Goal: Share content

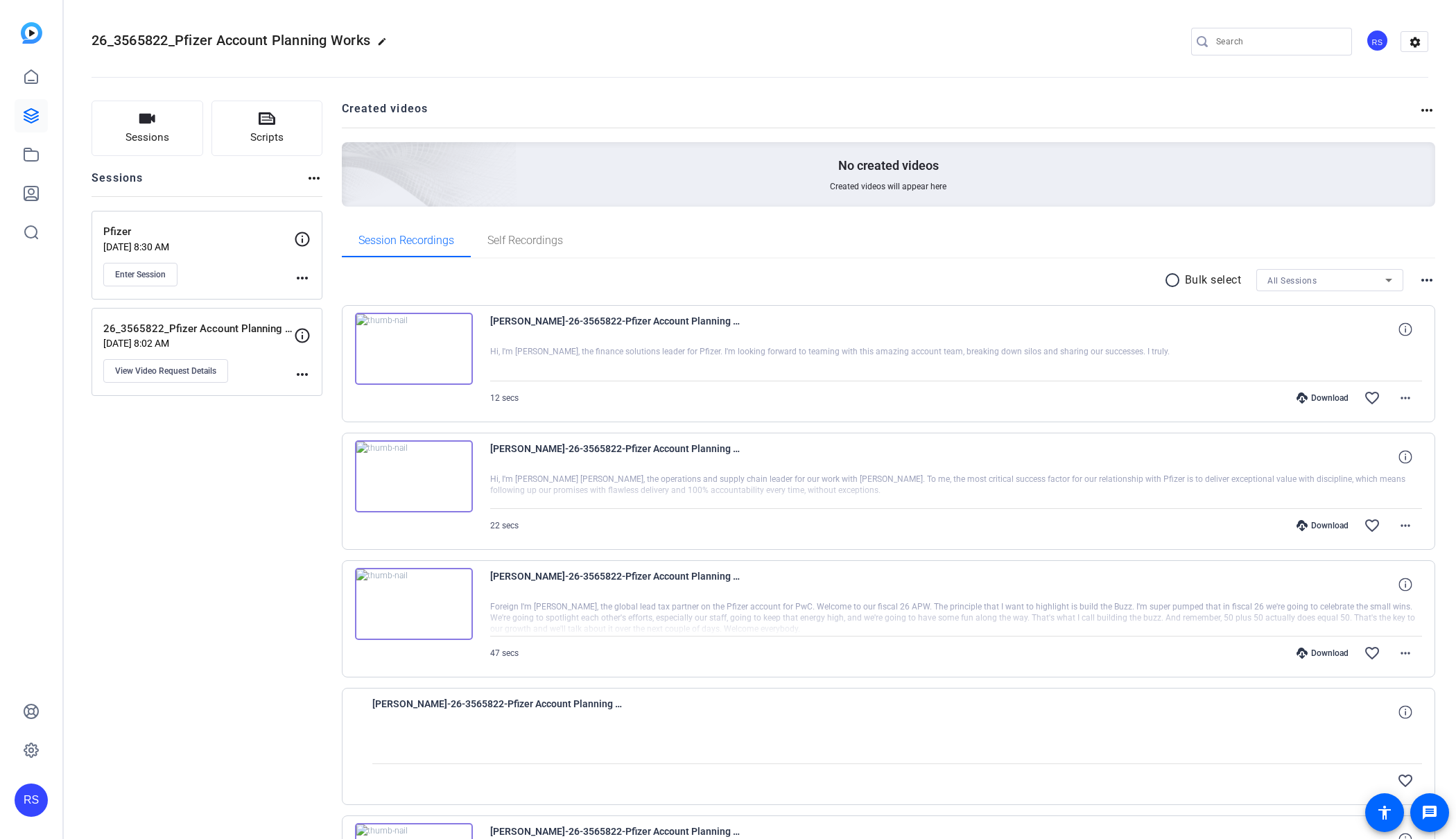
click at [414, 342] on img at bounding box center [414, 349] width 118 height 72
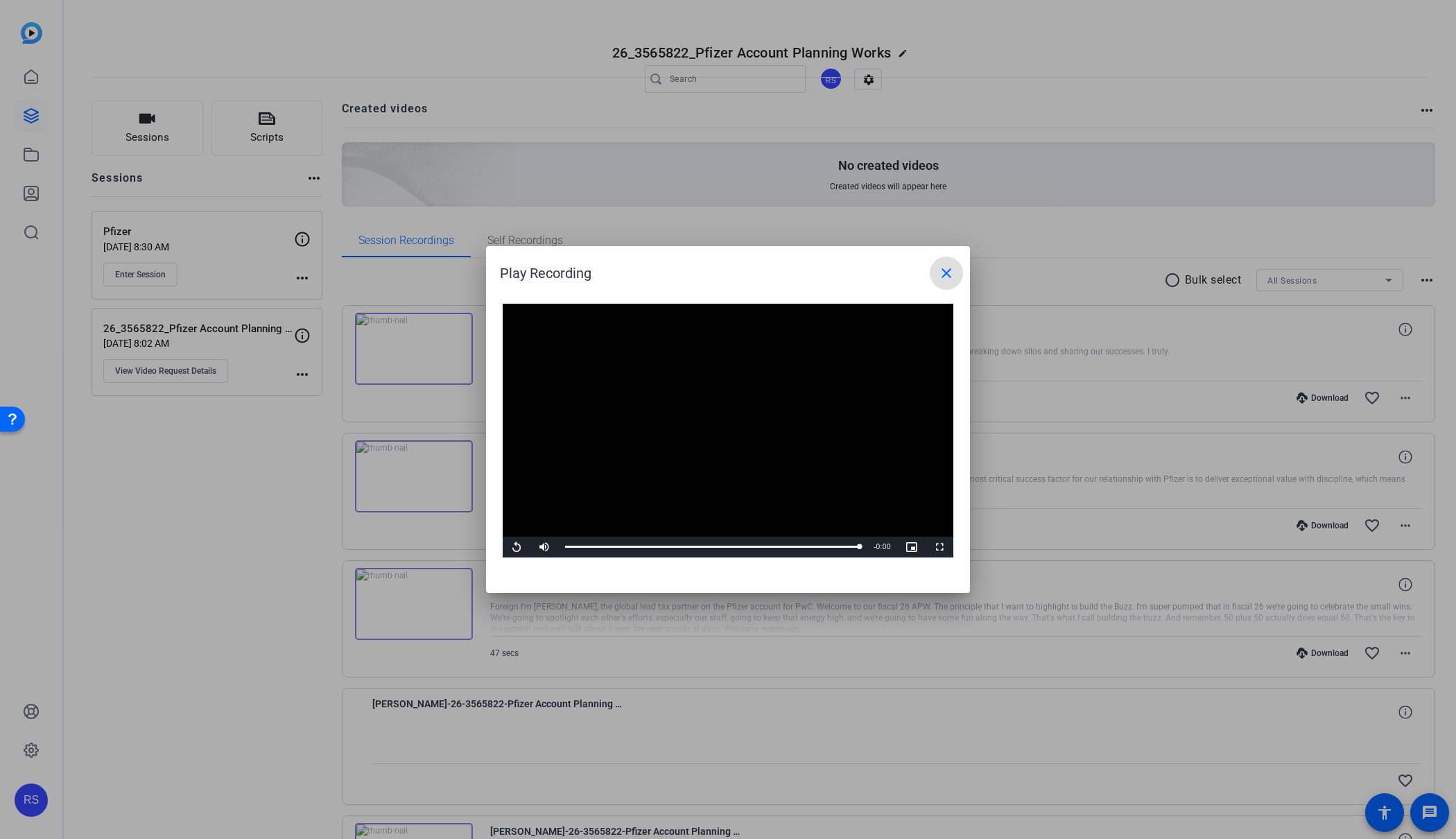
click at [946, 270] on mat-icon "close" at bounding box center [947, 274] width 17 height 17
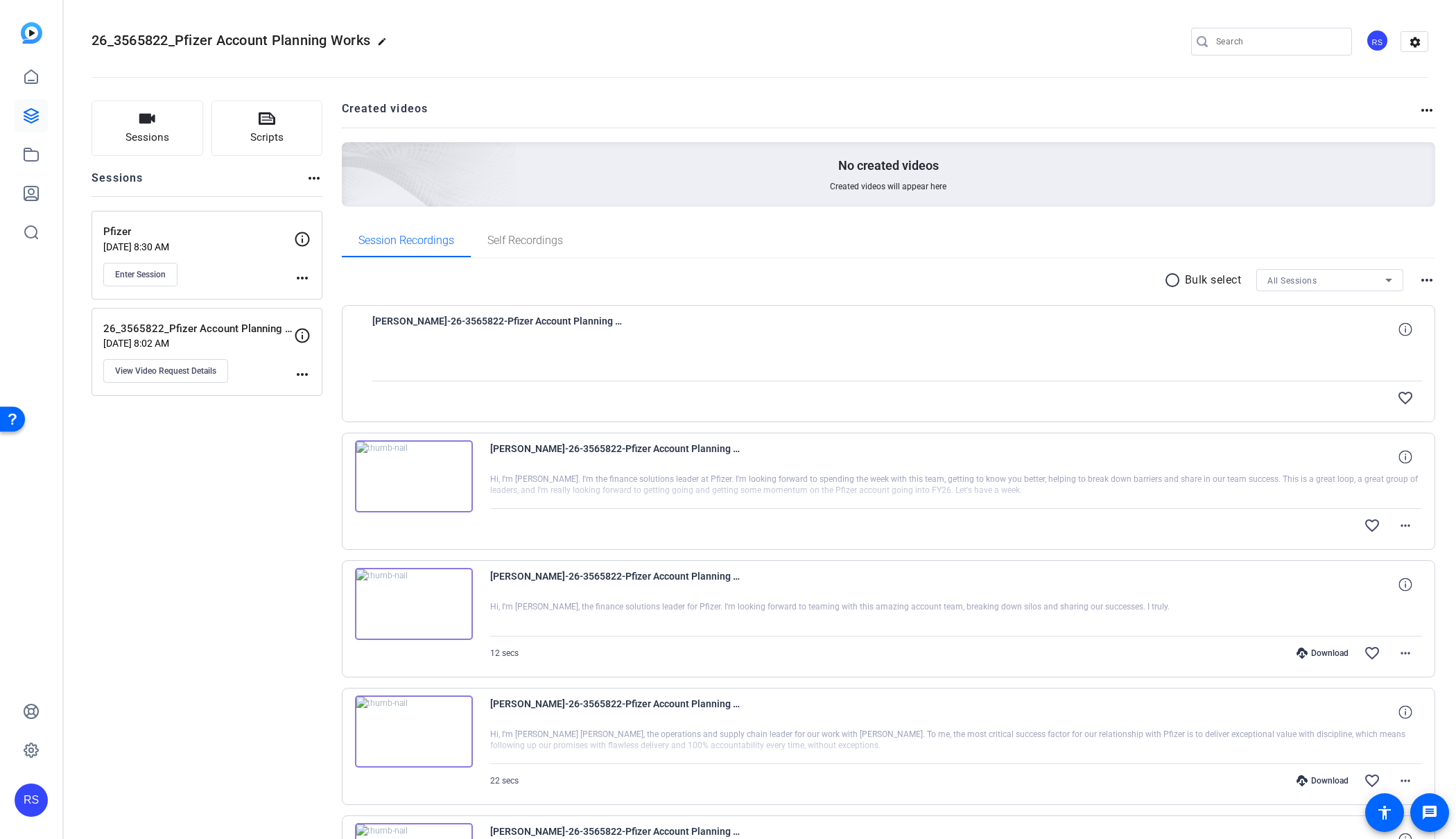
click at [413, 474] on img at bounding box center [414, 477] width 118 height 72
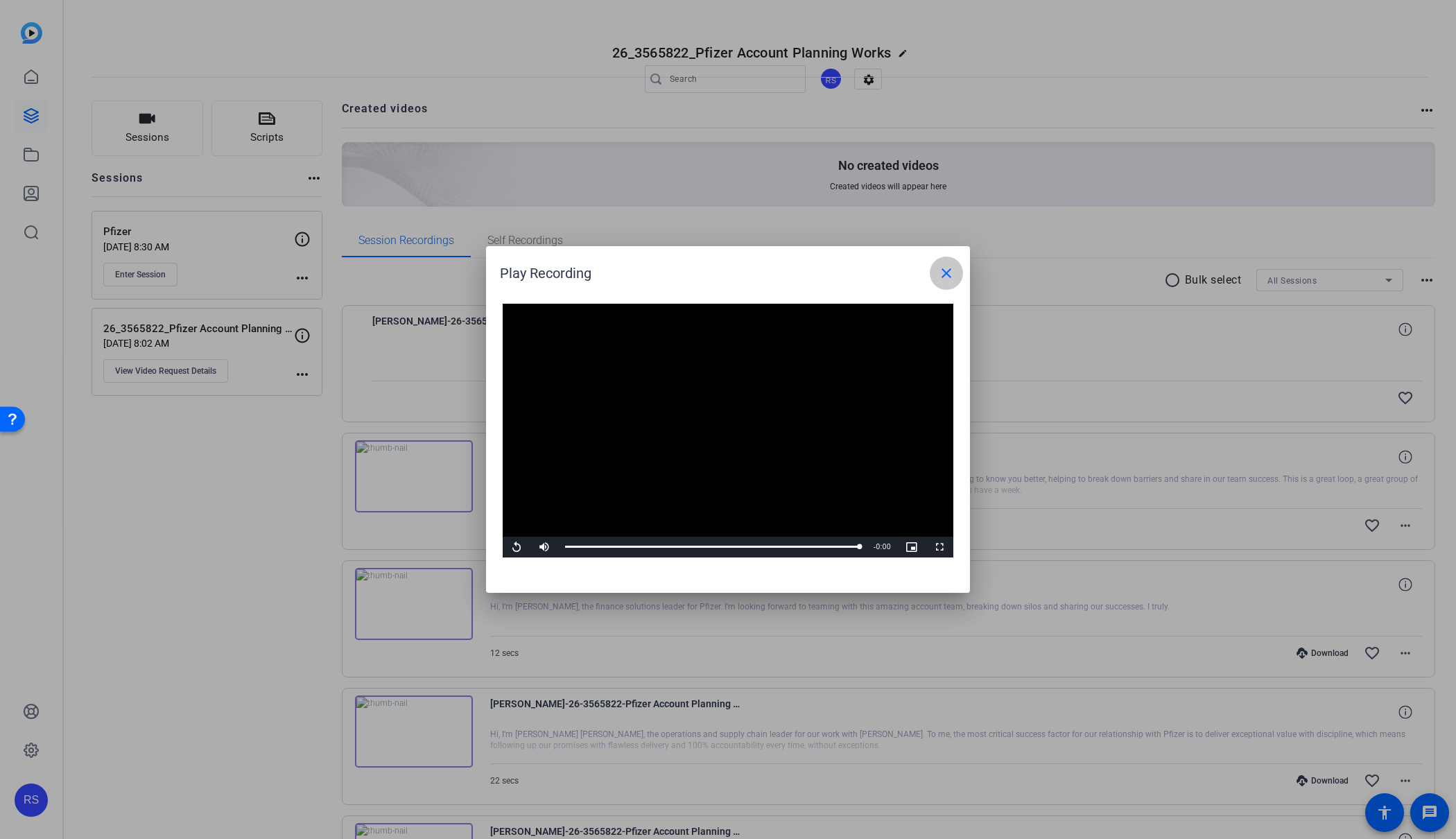
click at [947, 272] on mat-icon "close" at bounding box center [947, 274] width 17 height 17
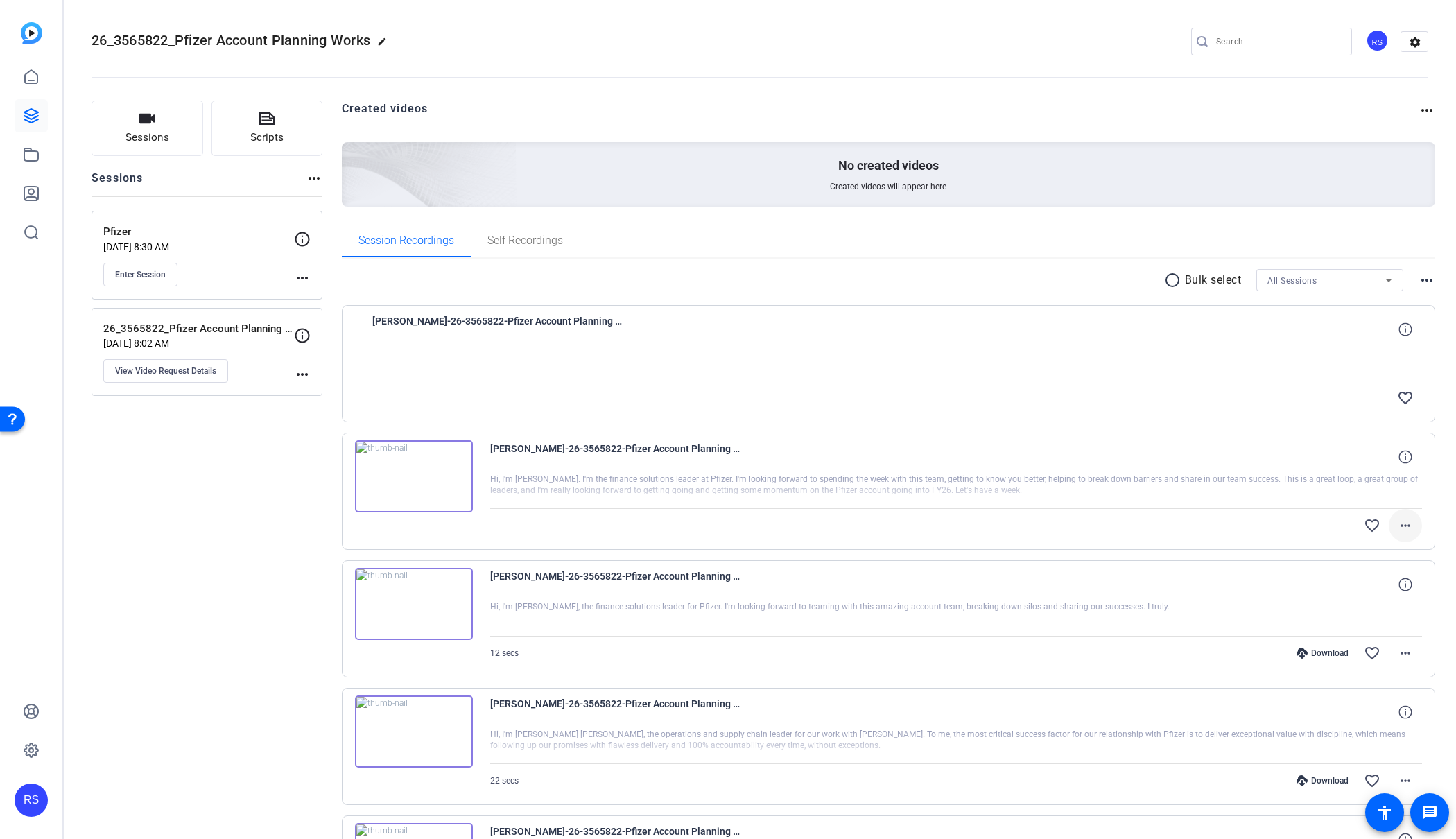
click at [1404, 524] on mat-icon "more_horiz" at bounding box center [1405, 526] width 17 height 17
click at [1385, 575] on span "Share Original" at bounding box center [1369, 572] width 83 height 17
